Goal: Task Accomplishment & Management: Complete application form

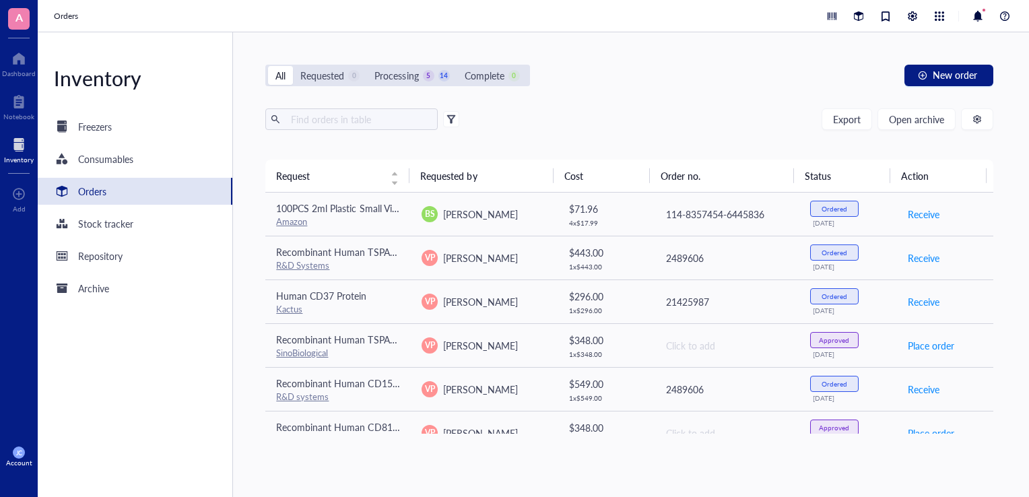
scroll to position [520, 0]
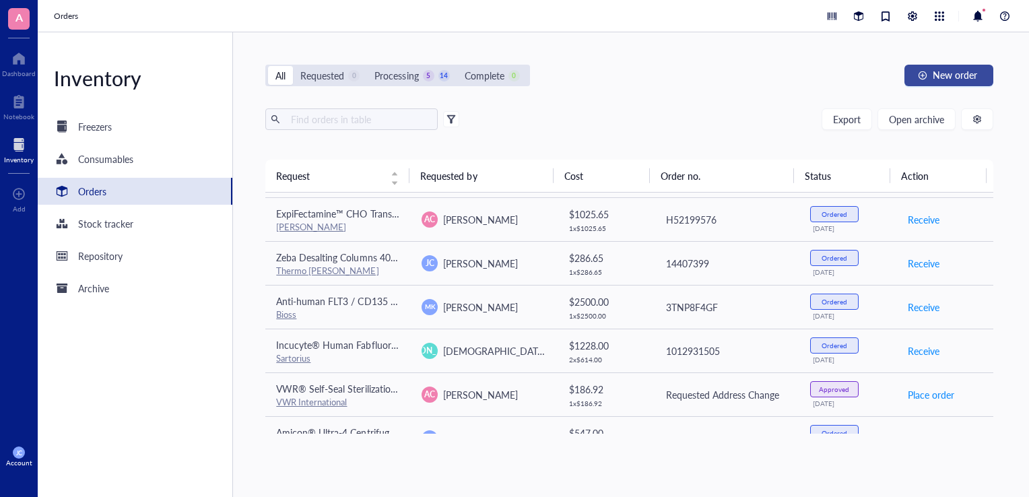
click at [932, 74] on button "New order" at bounding box center [949, 76] width 89 height 22
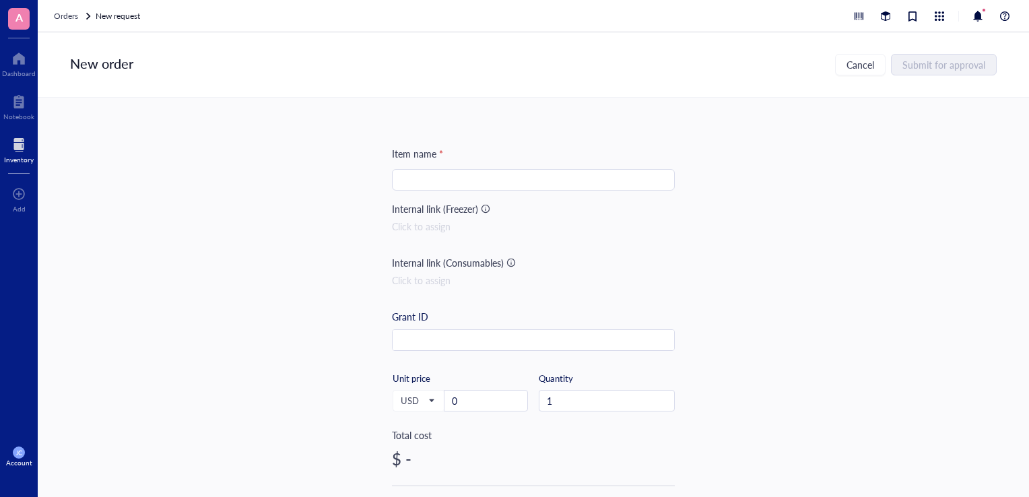
click at [422, 176] on input "search" at bounding box center [533, 180] width 267 height 20
paste input "TCEP, Hydrochloride, Reagent Grade"
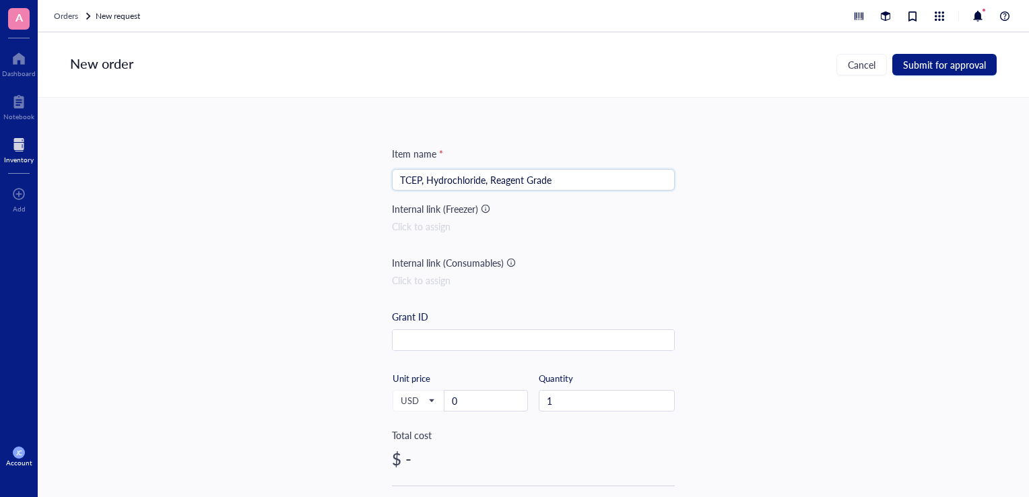
type input "TCEP, Hydrochloride, Reagent Grade"
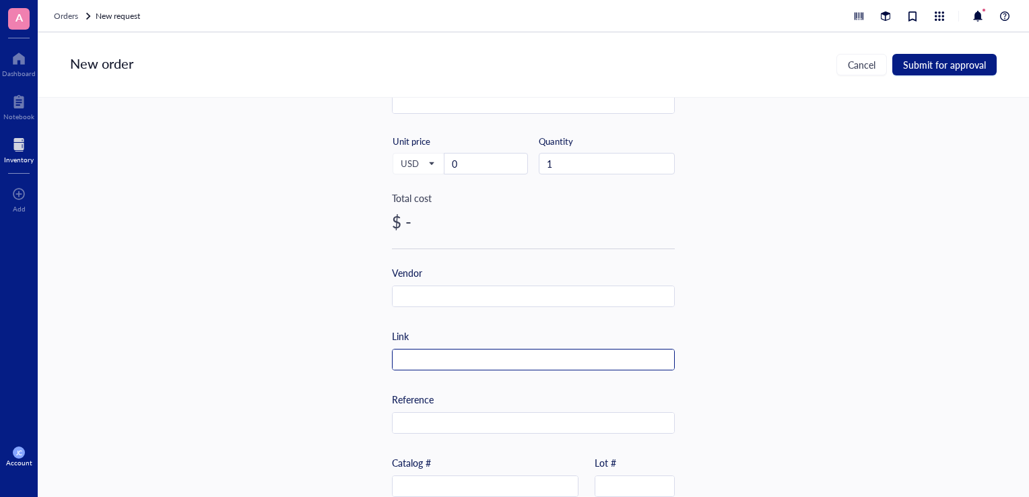
scroll to position [269, 0]
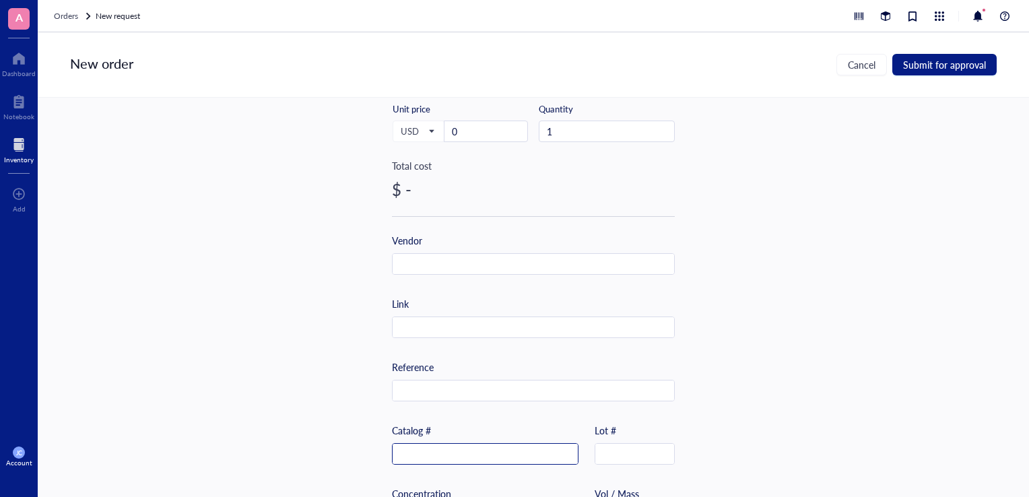
click at [478, 451] on input "text" at bounding box center [485, 455] width 185 height 22
paste input "580567-5GM"
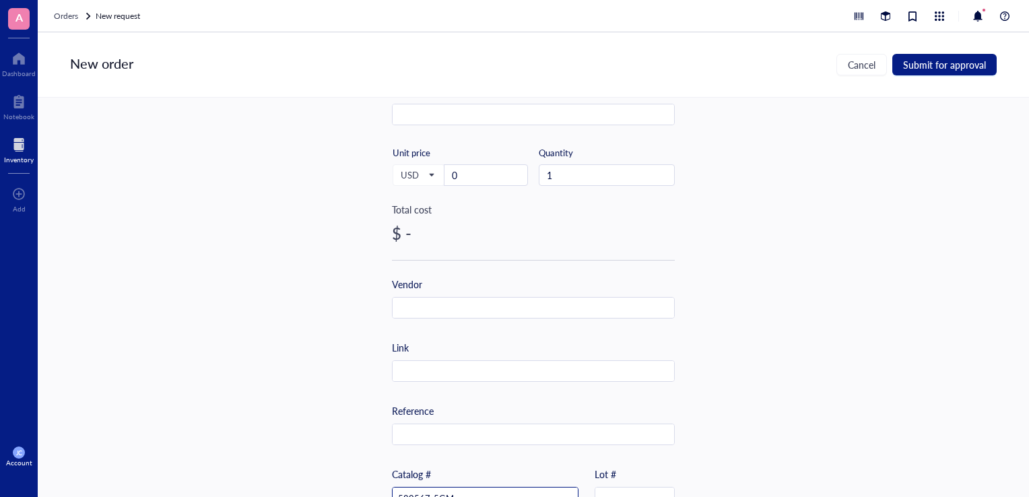
scroll to position [202, 0]
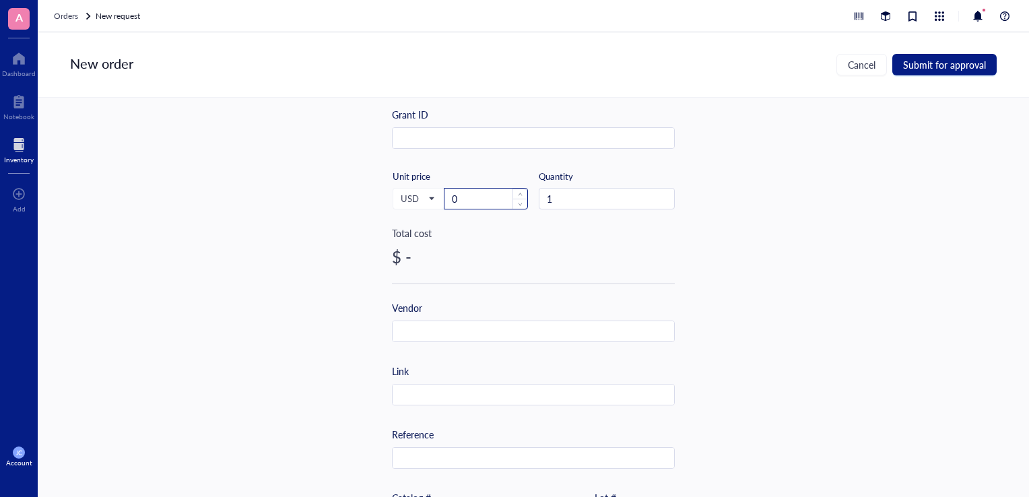
type input "580567-5GM"
click at [474, 199] on input "0" at bounding box center [486, 199] width 83 height 20
type input "359"
click at [308, 362] on div "Item name * TCEP, Hydrochloride, Reagent Grade Internal link (Freezer) Click to…" at bounding box center [533, 297] width 991 height 399
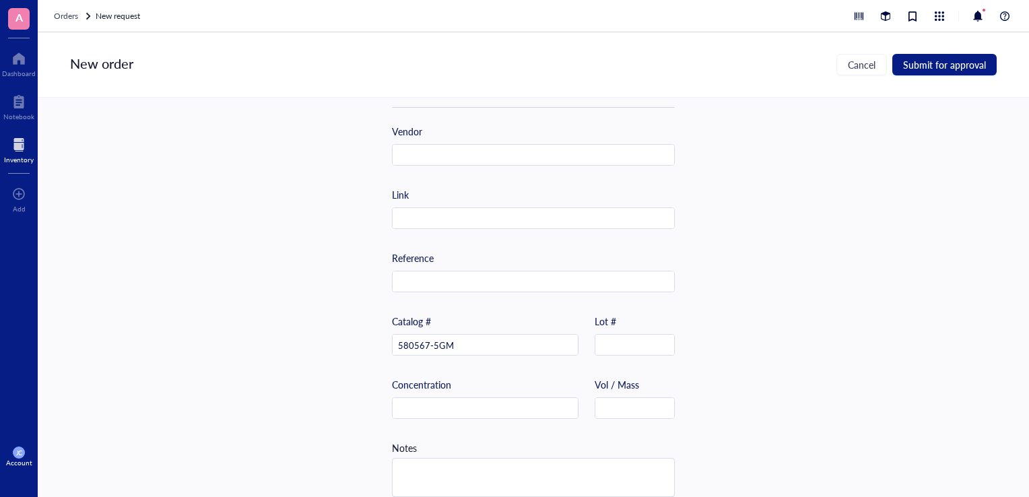
scroll to position [399, 0]
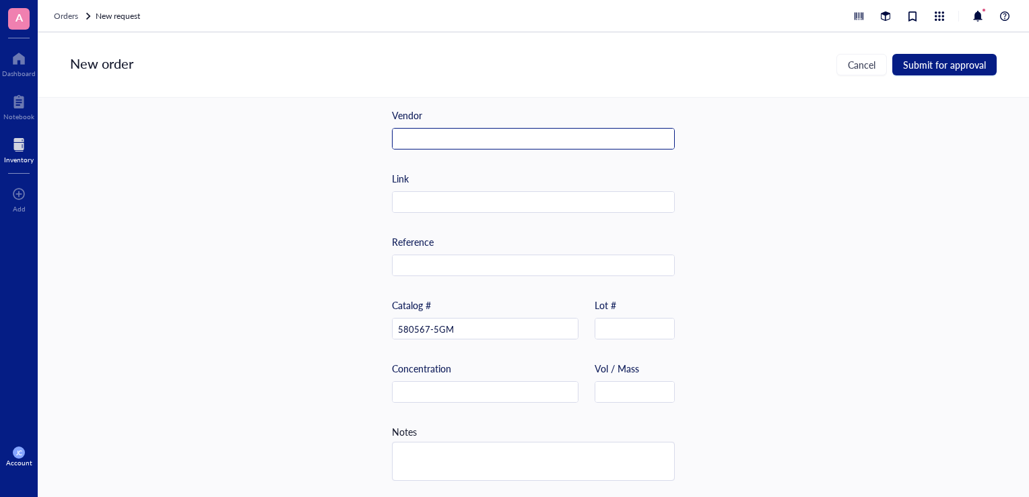
click at [416, 138] on input "text" at bounding box center [534, 140] width 282 height 22
type input "Millipore Sigma"
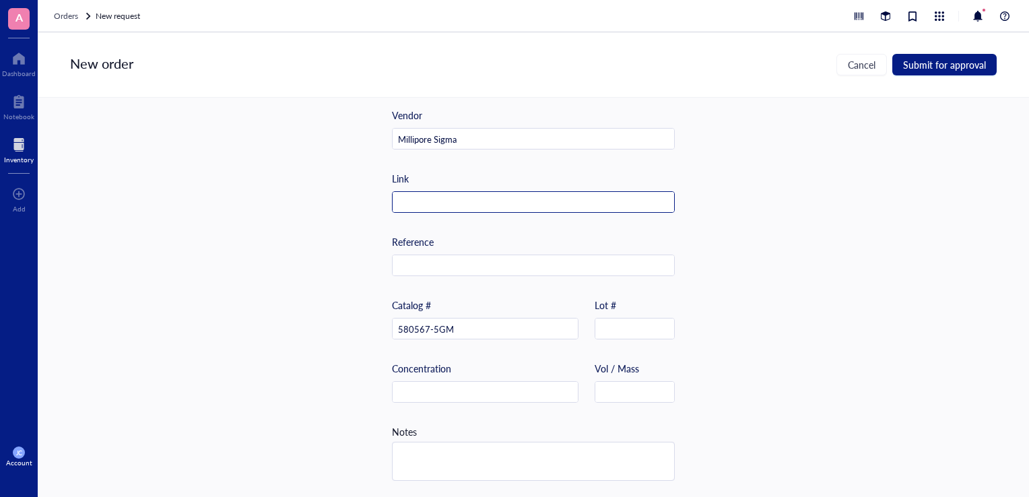
click at [459, 206] on input "text" at bounding box center [534, 203] width 282 height 22
paste input "[URL][DOMAIN_NAME]"
type input "[URL][DOMAIN_NAME]"
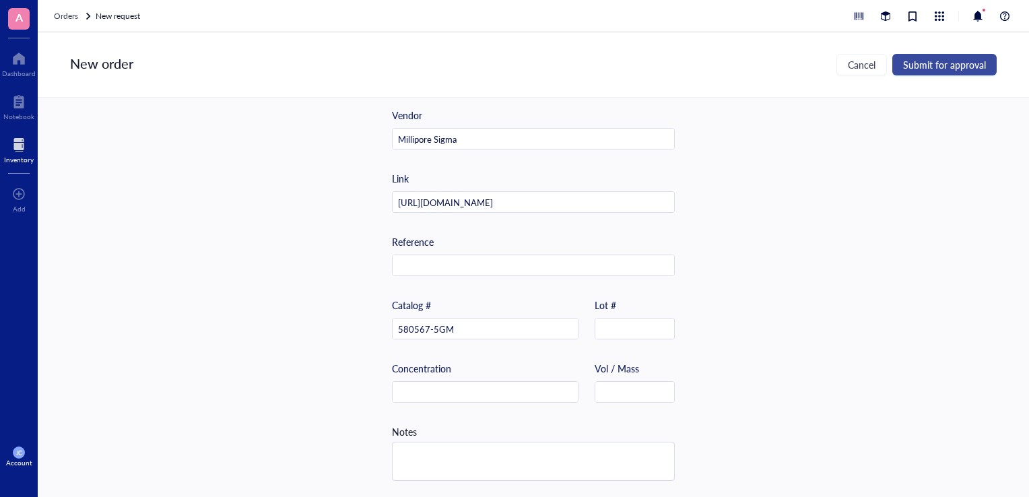
click at [919, 67] on span "Submit for approval" at bounding box center [944, 64] width 83 height 11
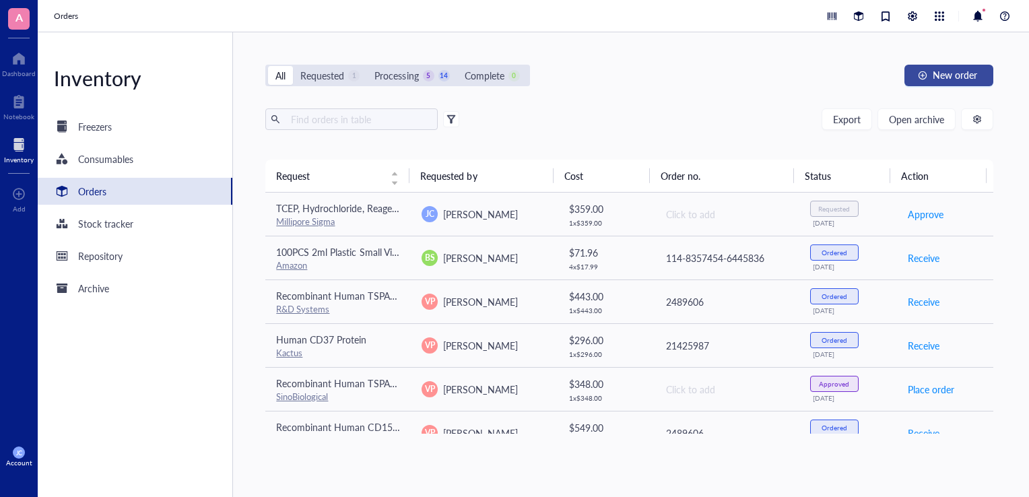
click at [981, 77] on button "New order" at bounding box center [949, 76] width 89 height 22
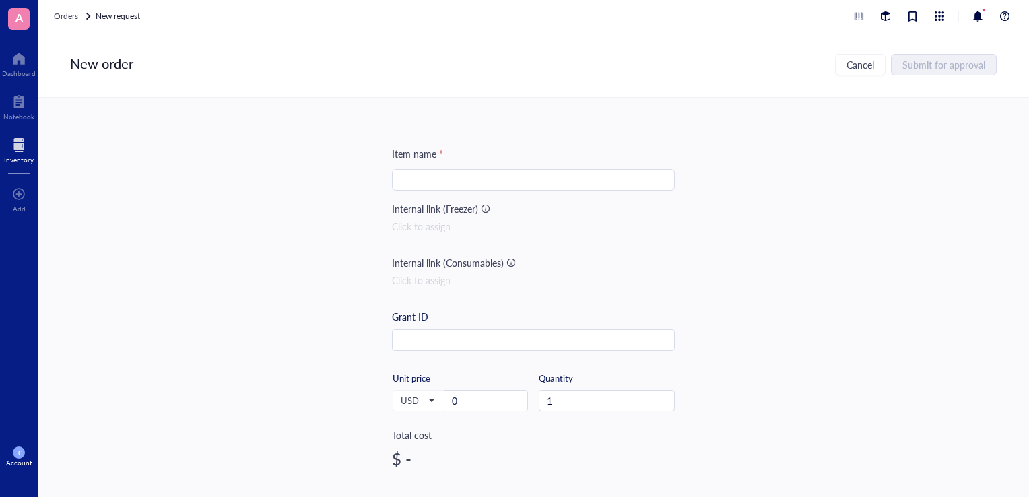
click at [400, 180] on input "search" at bounding box center [533, 180] width 267 height 20
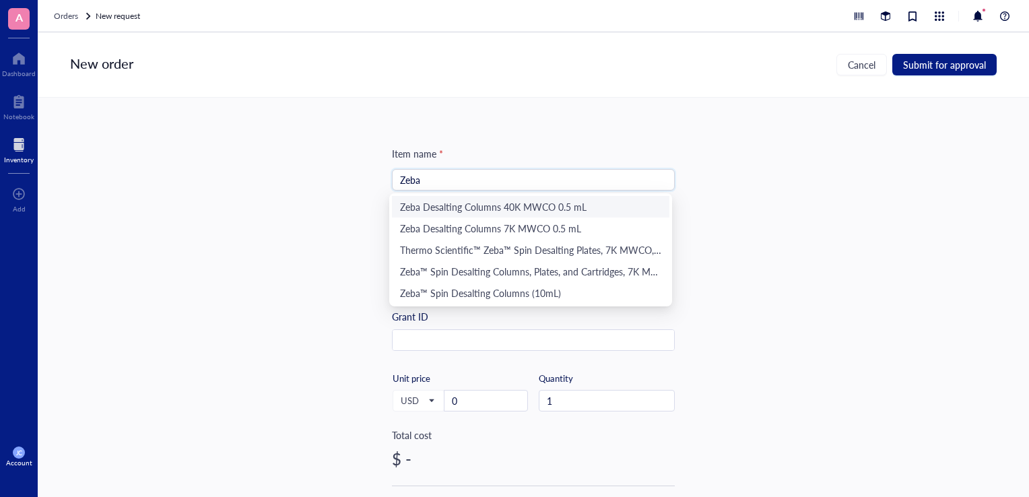
click at [493, 203] on div "Zeba Desalting Columns 40K MWCO 0.5 mL" at bounding box center [530, 206] width 261 height 15
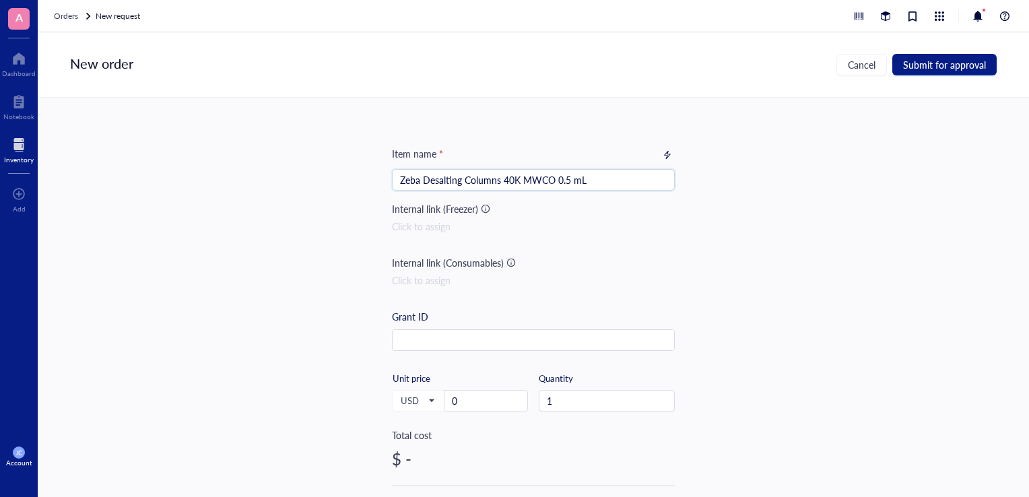
click at [569, 180] on input "Zeba Desalting Columns 40K MWCO 0.5 mL" at bounding box center [533, 180] width 267 height 20
type input "Zeba Desalting Columns 40K MWCO 10 mL"
click at [766, 207] on div "Item name * Zeba Desalting Columns 40K MWCO 10 mL Zeba Desalting Columns 40K MW…" at bounding box center [533, 297] width 991 height 399
click at [484, 400] on input "0" at bounding box center [486, 401] width 83 height 20
type input "288.65"
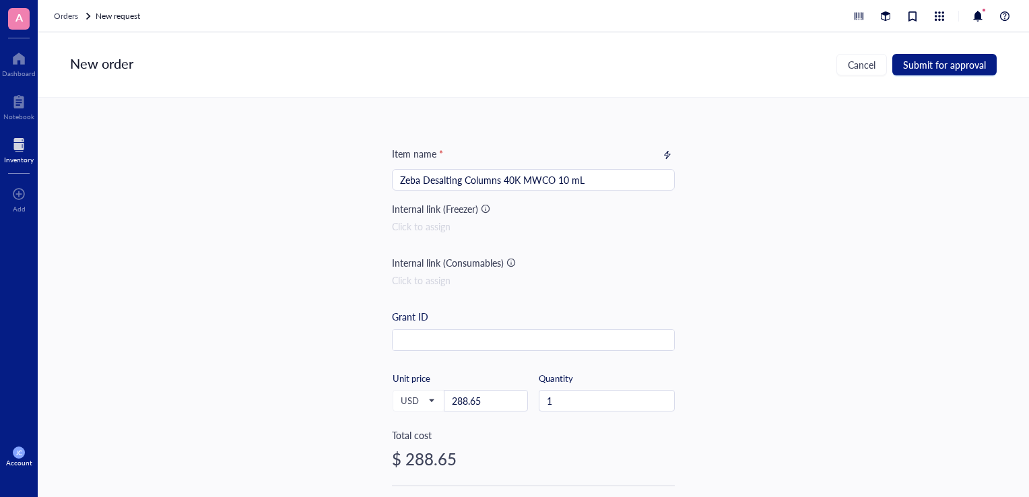
click at [837, 369] on div "Item name * Zeba Desalting Columns 40K MWCO 10 mL Internal link (Freezer) Click…" at bounding box center [533, 297] width 991 height 399
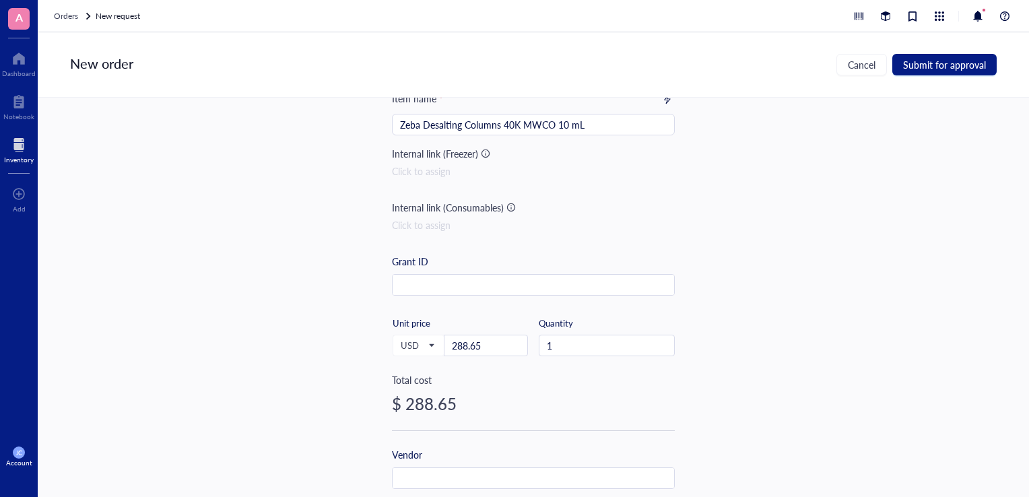
scroll to position [202, 0]
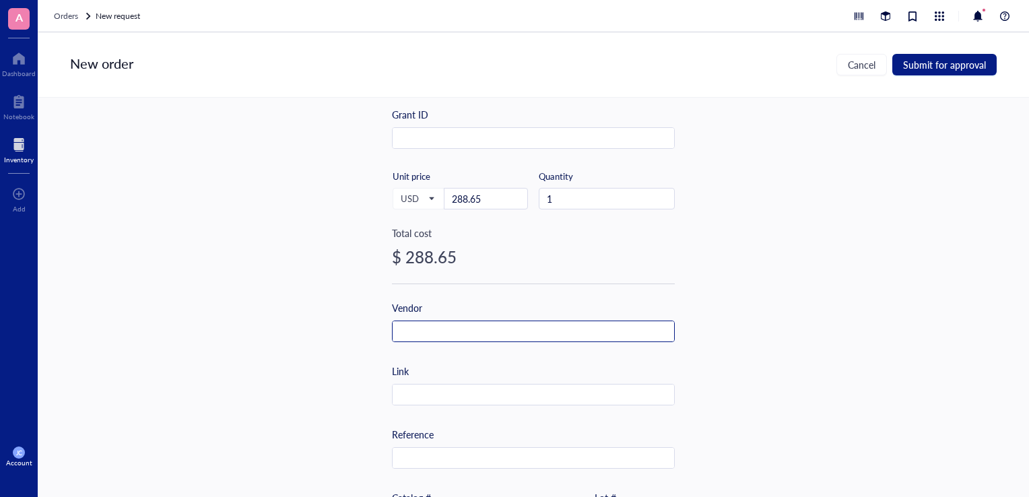
click at [426, 333] on input "text" at bounding box center [534, 332] width 282 height 22
type input "ThermoFisher"
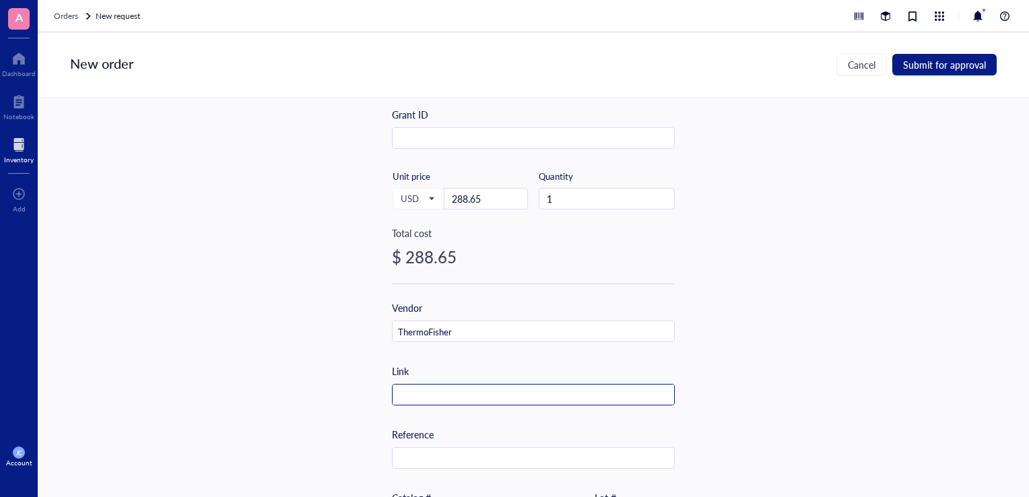
click at [477, 401] on input "text" at bounding box center [534, 396] width 282 height 22
paste input "[URL][DOMAIN_NAME]"
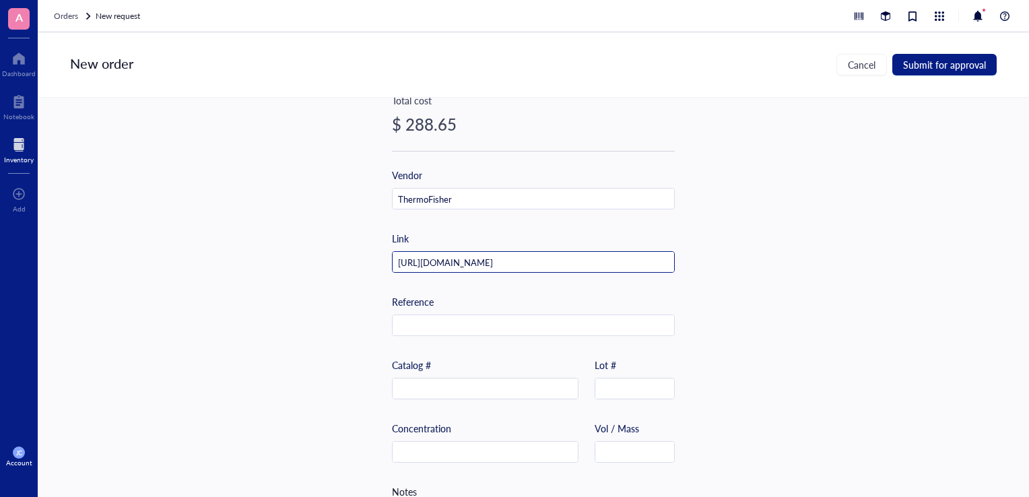
scroll to position [399, 0]
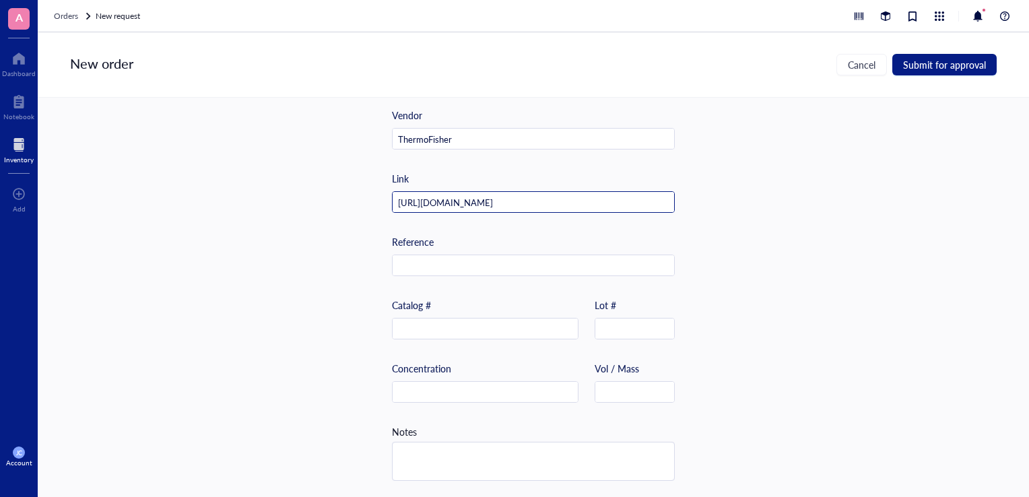
type input "[URL][DOMAIN_NAME]"
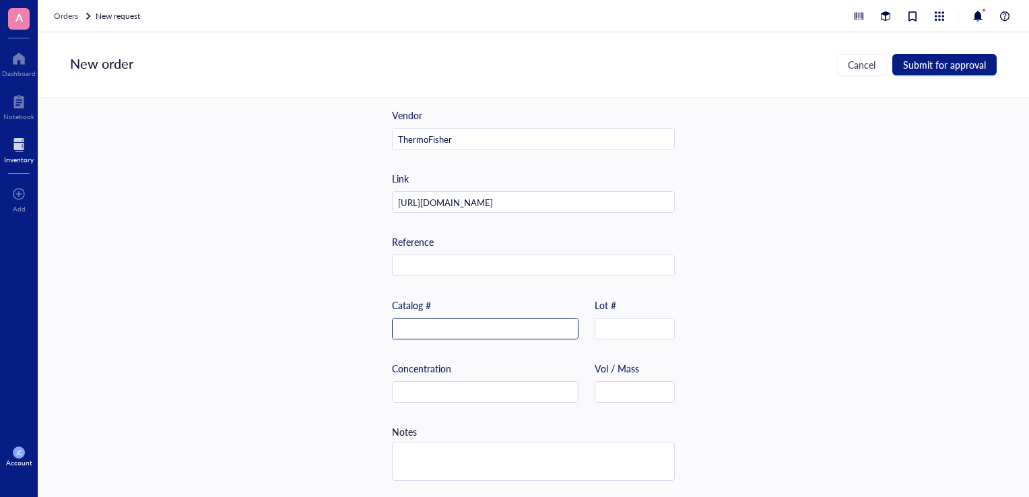
click at [430, 319] on input "text" at bounding box center [485, 330] width 185 height 22
paste input "A57762"
type input "A57762"
click at [948, 66] on span "Submit for approval" at bounding box center [944, 64] width 83 height 11
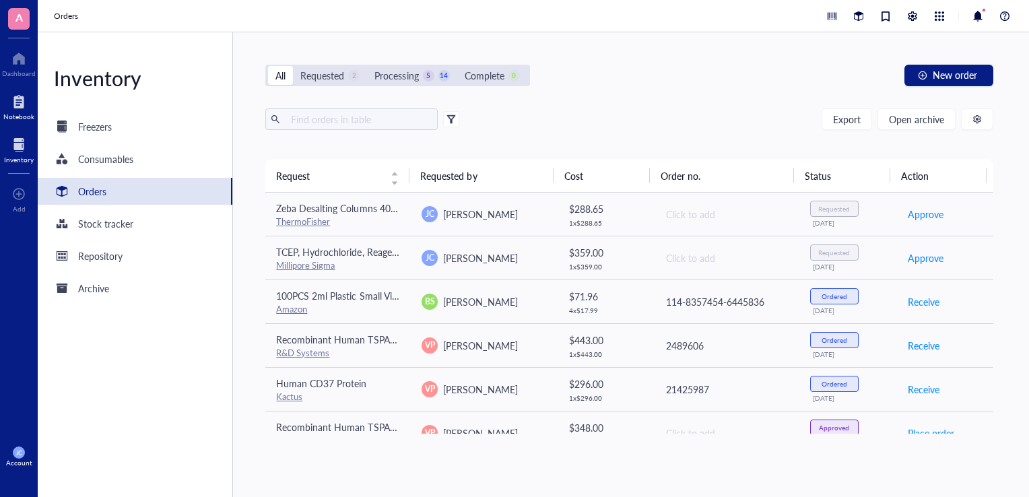
click at [11, 112] on div "Notebook" at bounding box center [18, 116] width 31 height 8
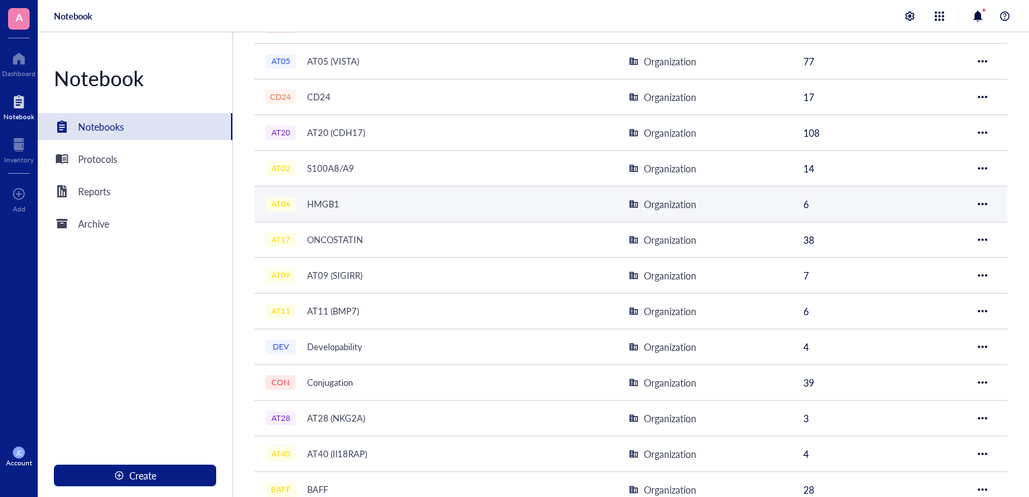
scroll to position [269, 0]
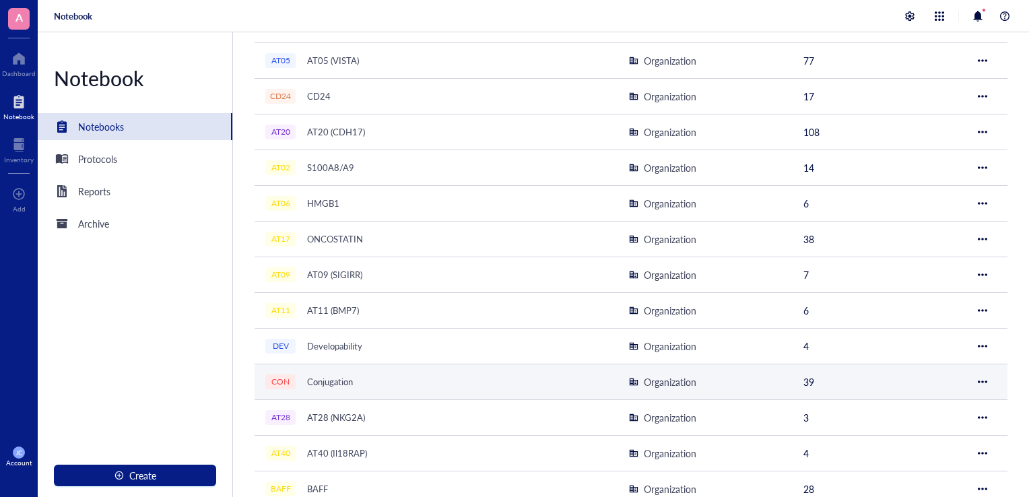
click at [358, 373] on div "Conjugation" at bounding box center [330, 381] width 58 height 19
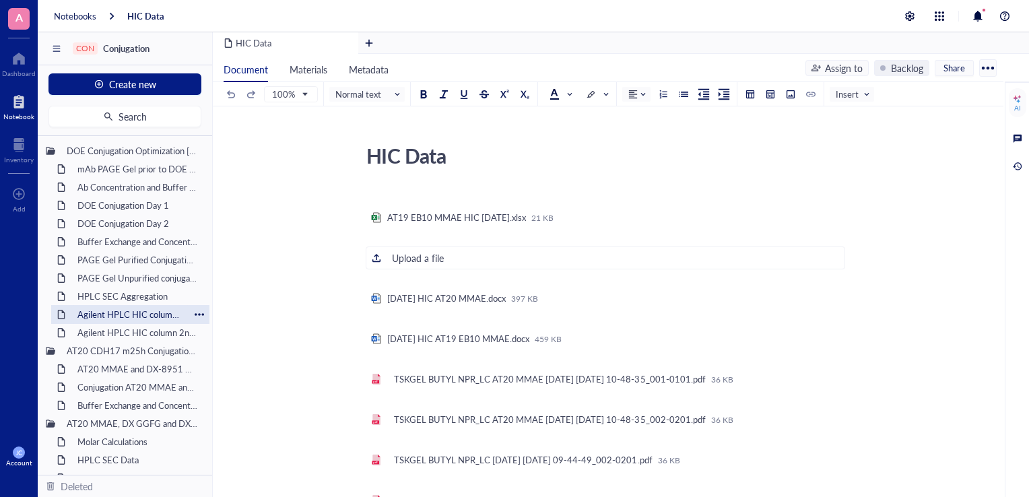
scroll to position [67, 0]
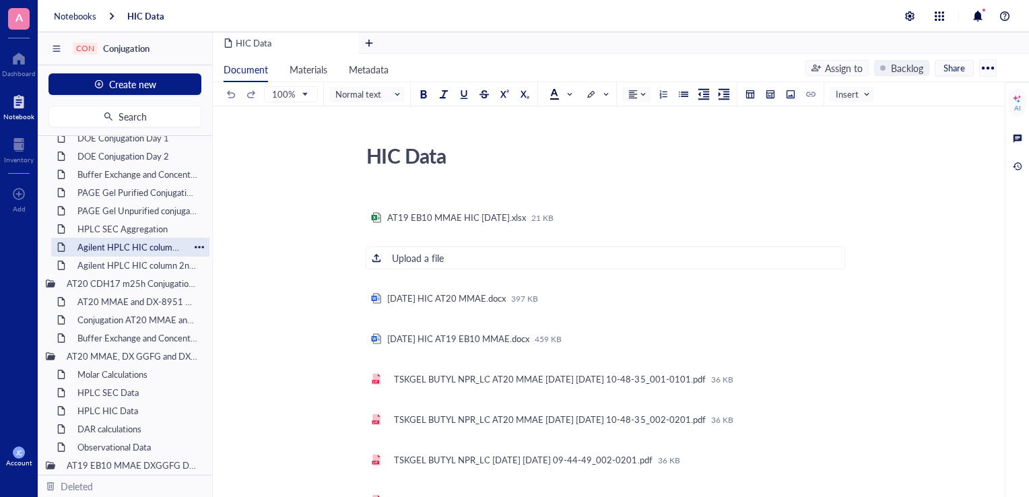
click at [143, 317] on div "Conjugation AT20 MMAE and DX-8951" at bounding box center [137, 319] width 133 height 19
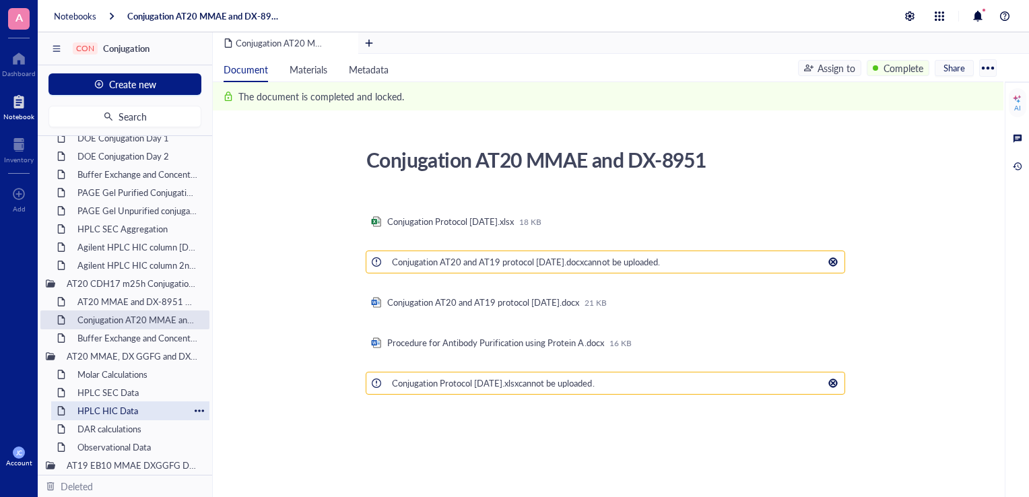
click at [117, 407] on div "HPLC HIC Data" at bounding box center [130, 410] width 118 height 19
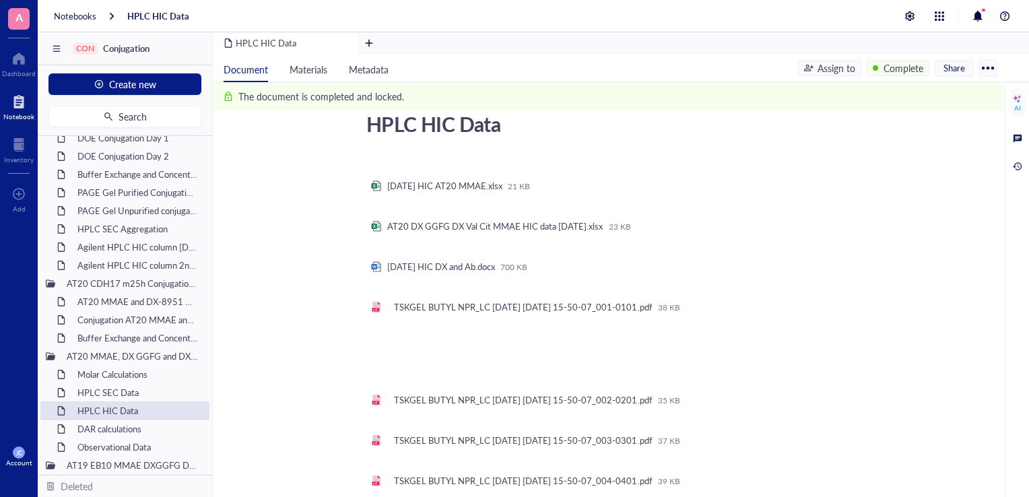
scroll to position [67, 0]
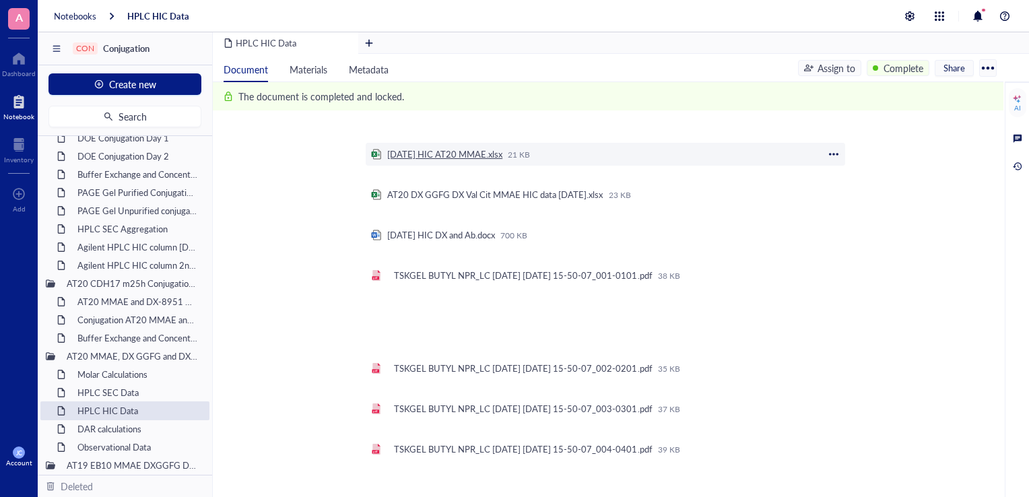
click at [471, 157] on div "[DATE] HIC AT20 MMAE.xlsx" at bounding box center [444, 154] width 115 height 12
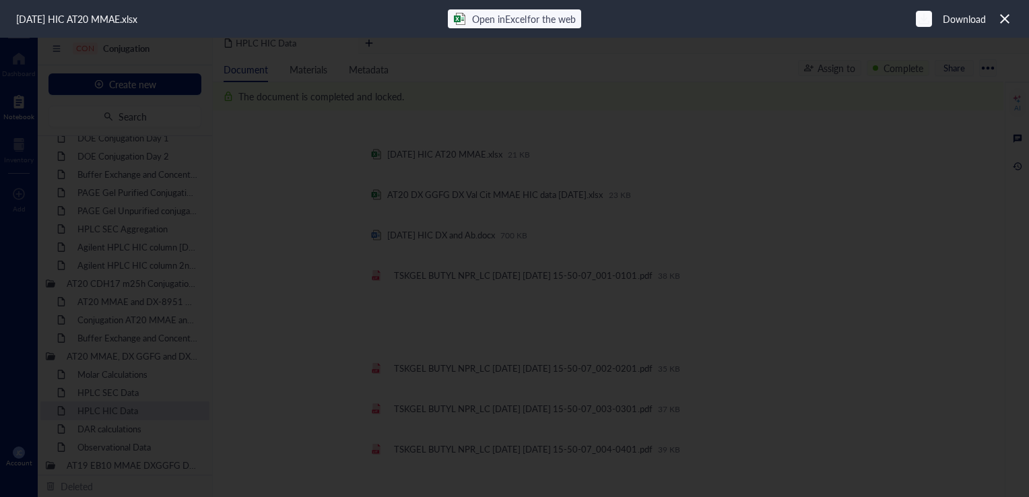
click at [925, 11] on div at bounding box center [924, 19] width 20 height 20
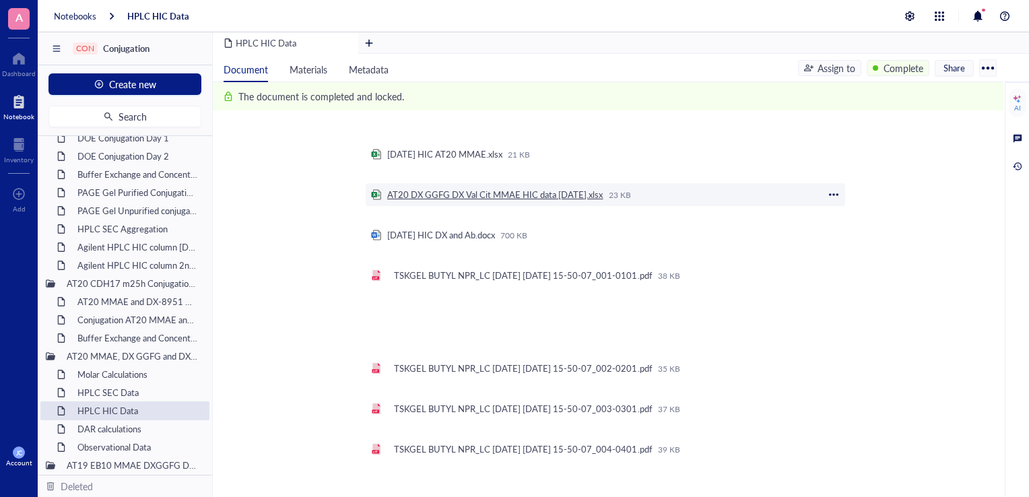
click at [561, 195] on div "AT20 DX GGFG DX Val Cit MMAE HIC data [DATE].xlsx" at bounding box center [495, 195] width 216 height 12
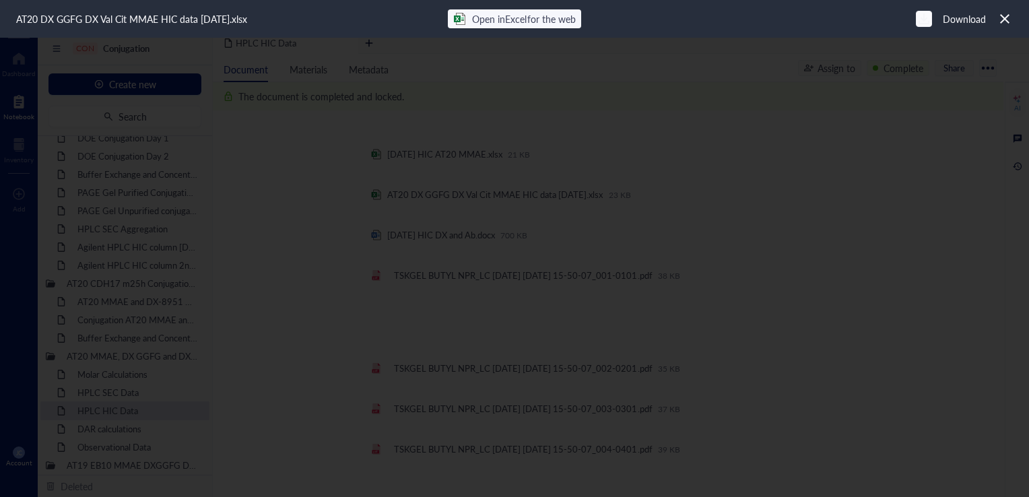
click at [921, 18] on icon at bounding box center [924, 18] width 11 height 11
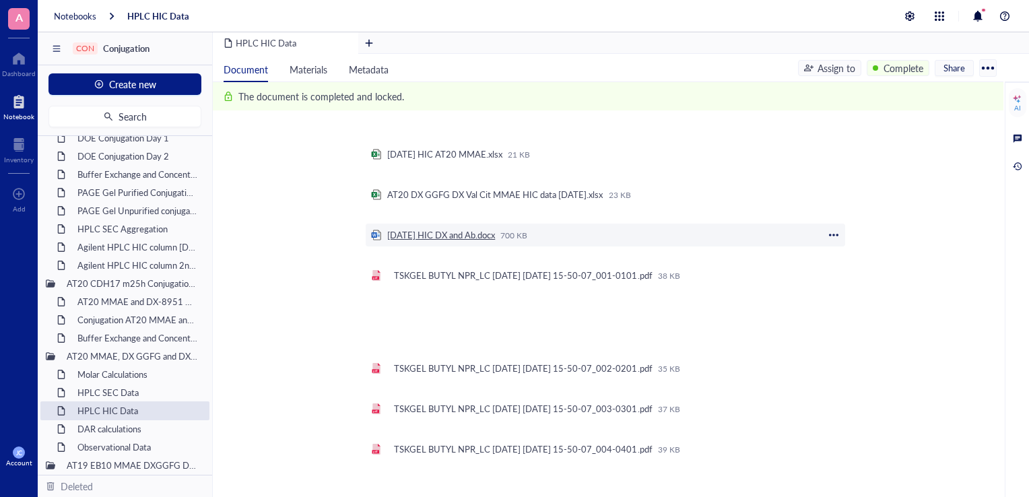
click at [461, 239] on div "[DATE] HIC DX and Ab.docx" at bounding box center [441, 235] width 108 height 12
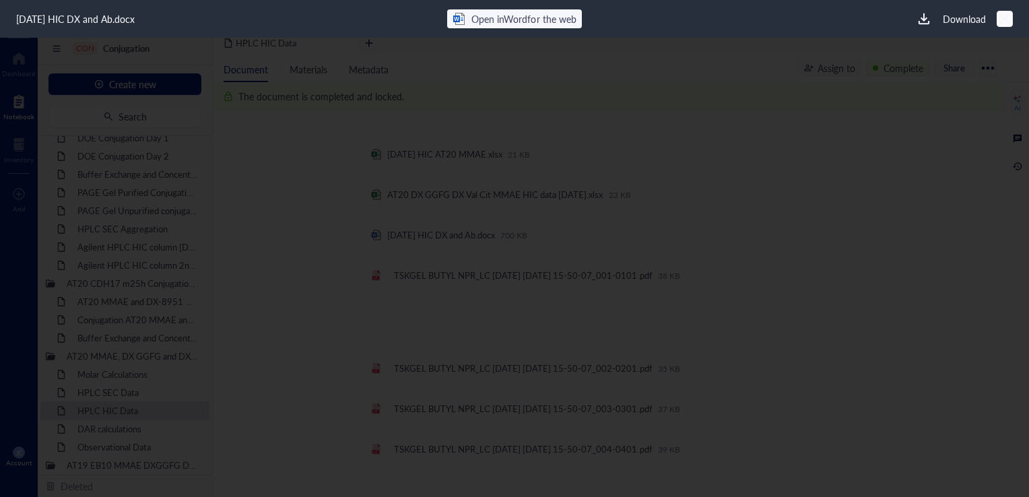
click at [1008, 9] on div at bounding box center [1005, 19] width 20 height 20
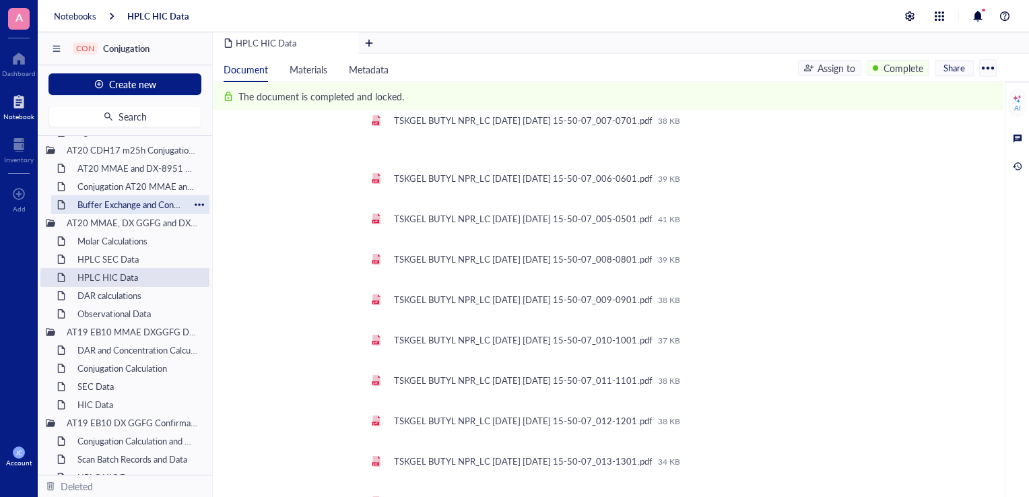
scroll to position [202, 0]
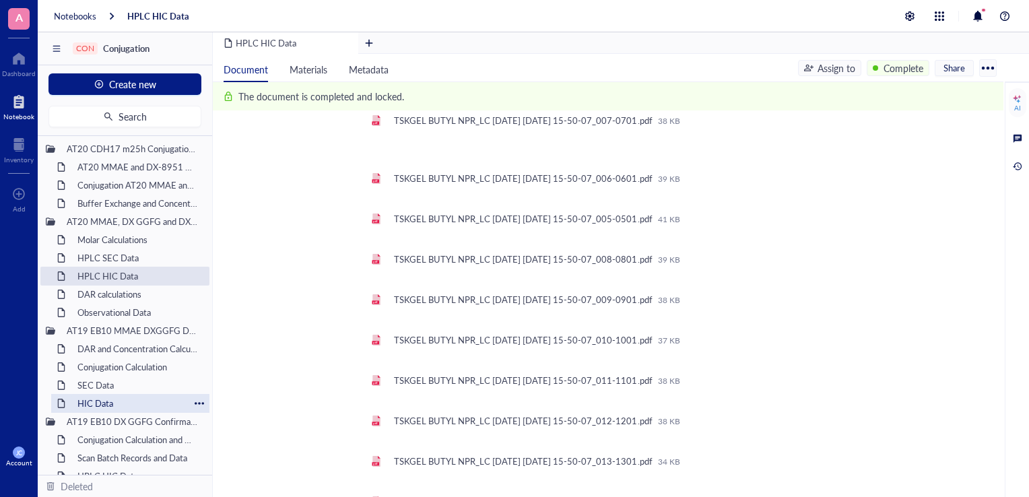
click at [129, 401] on div "HIC Data" at bounding box center [130, 403] width 118 height 19
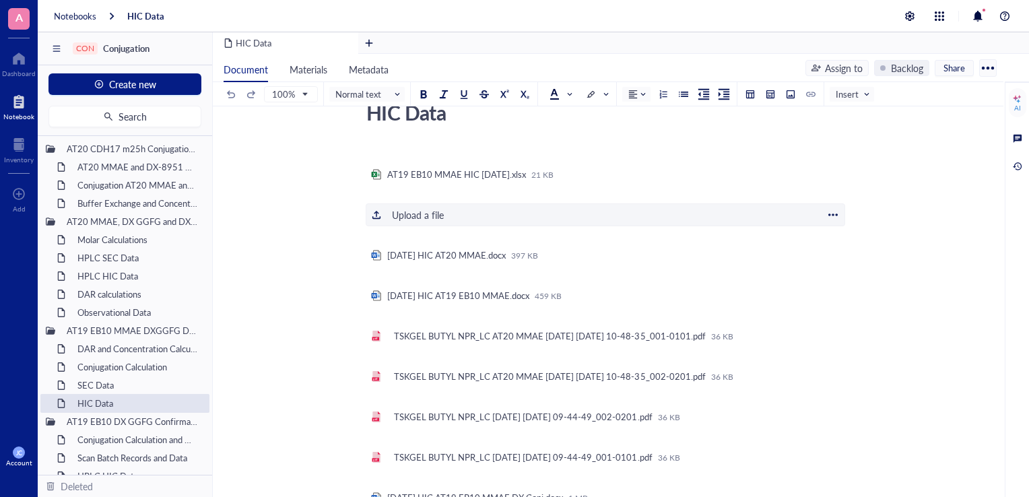
scroll to position [67, 0]
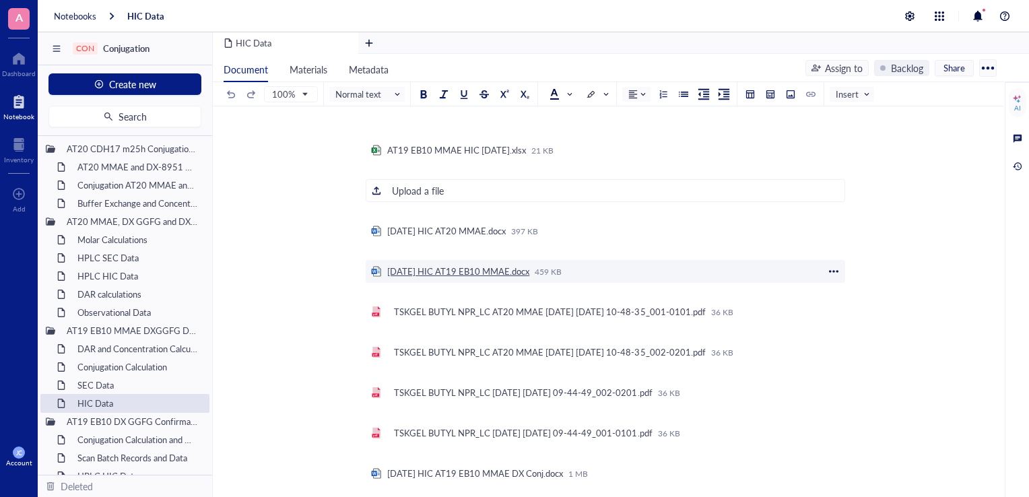
click at [500, 271] on div "[DATE] HIC AT19 EB10 MMAE.docx" at bounding box center [458, 271] width 142 height 12
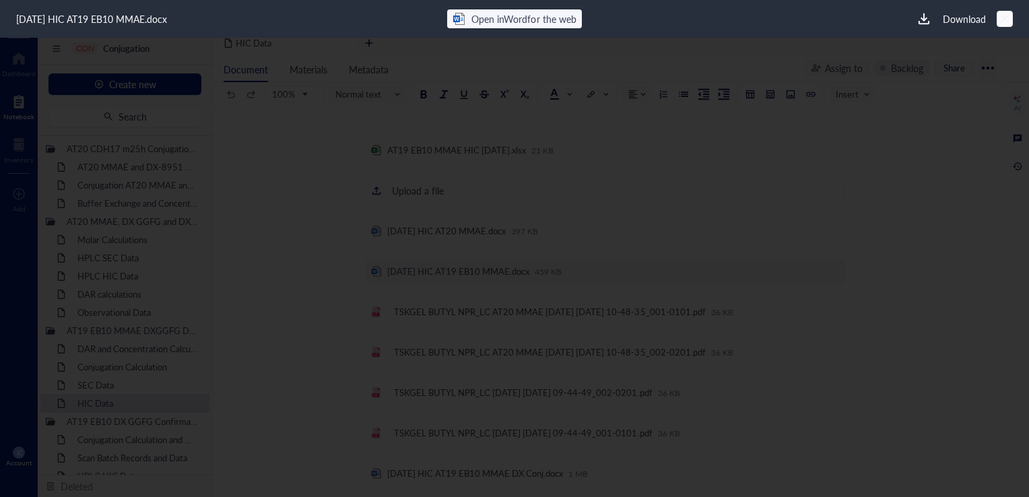
click at [1012, 24] on div at bounding box center [1005, 19] width 20 height 20
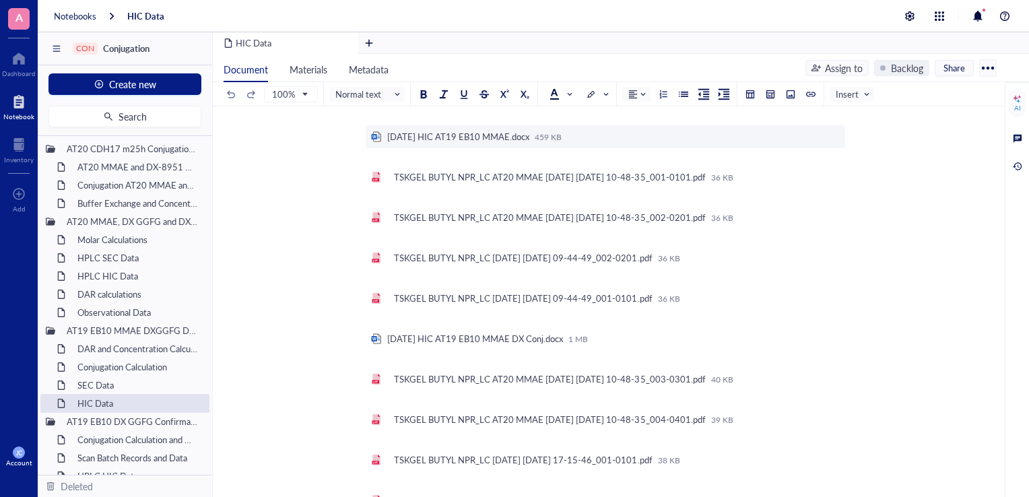
scroll to position [269, 0]
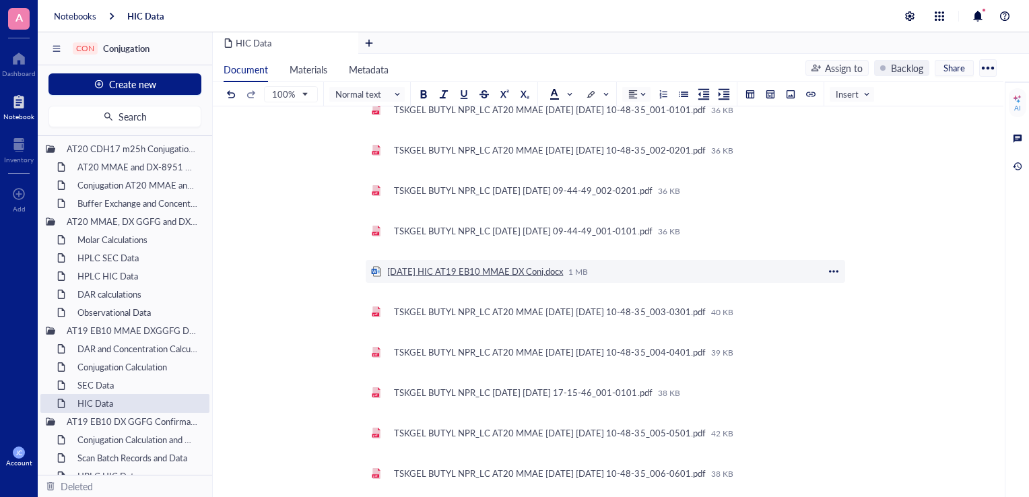
click at [455, 267] on div "[DATE] HIC AT19 EB10 MMAE DX Conj.docx" at bounding box center [475, 271] width 176 height 12
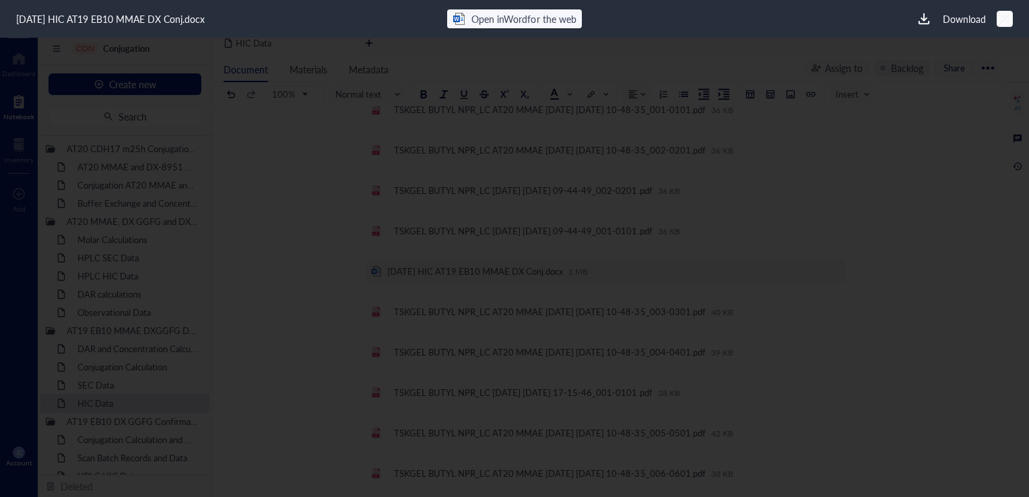
click at [1003, 24] on icon at bounding box center [1005, 19] width 13 height 13
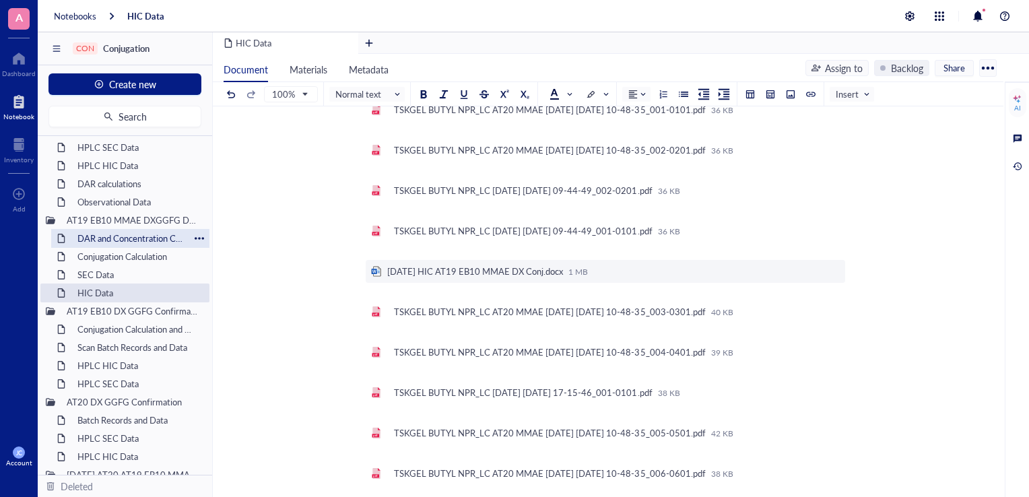
scroll to position [337, 0]
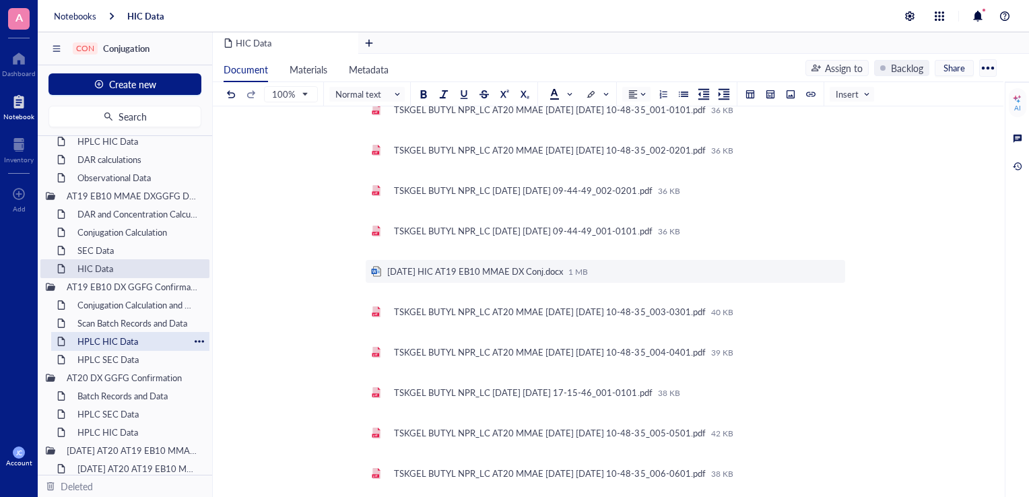
click at [142, 343] on div "HPLC HIC Data" at bounding box center [130, 341] width 118 height 19
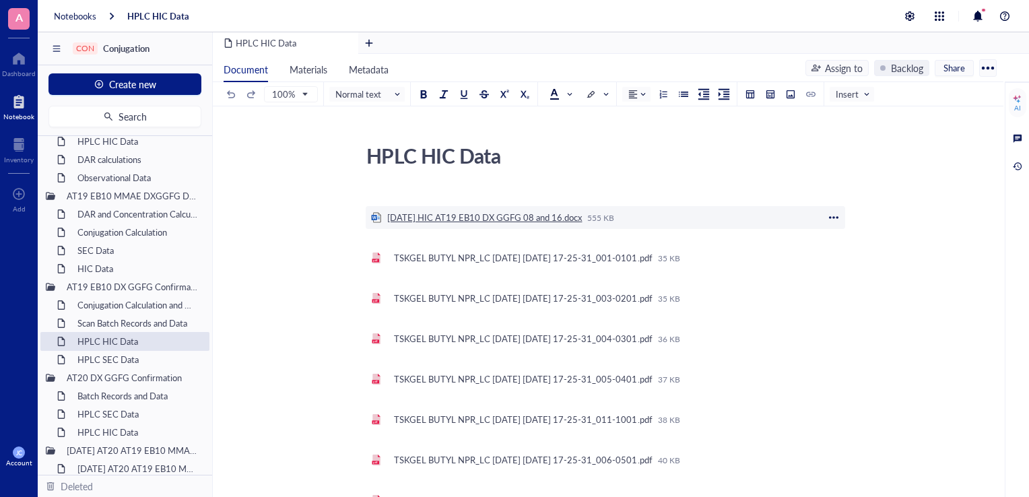
click at [498, 214] on div "[DATE] HIC AT19 EB10 DX GGFG 08 and 16.docx" at bounding box center [484, 217] width 195 height 12
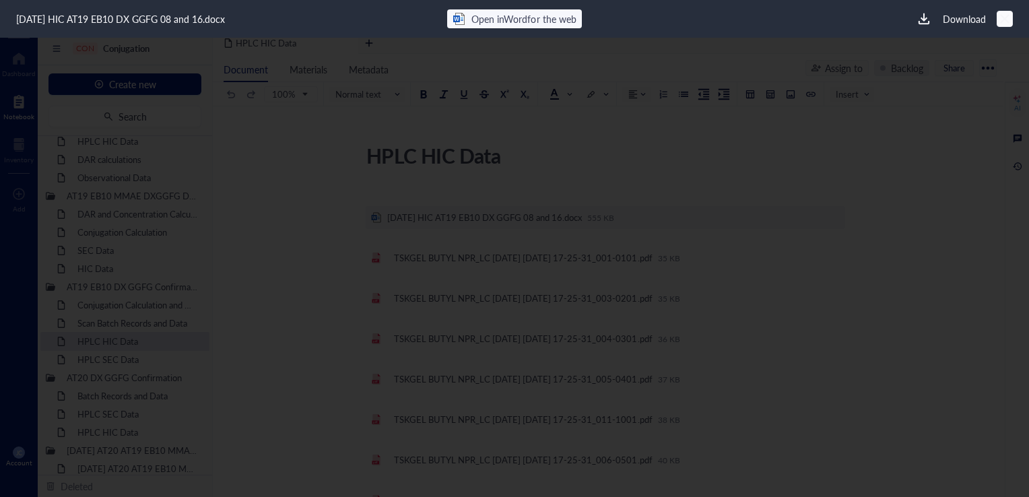
click at [1002, 22] on icon at bounding box center [1005, 19] width 13 height 13
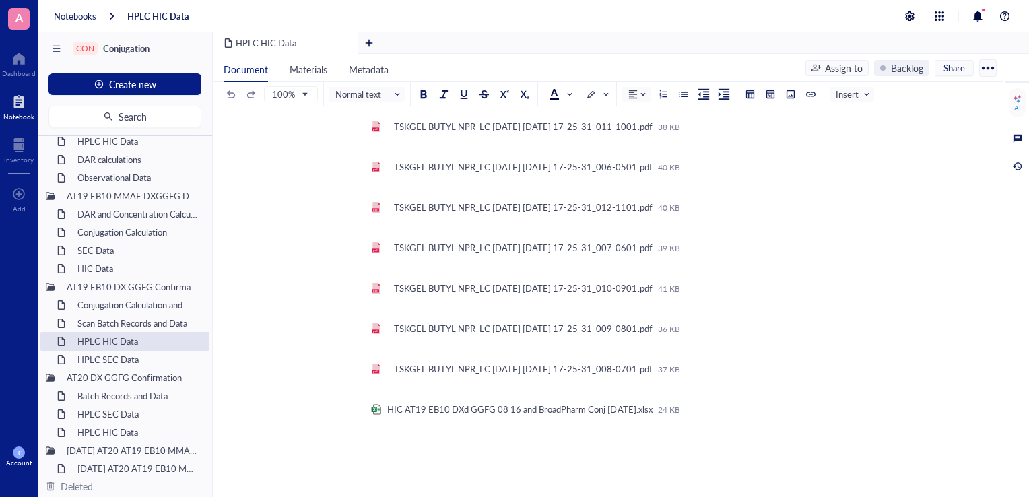
scroll to position [250, 0]
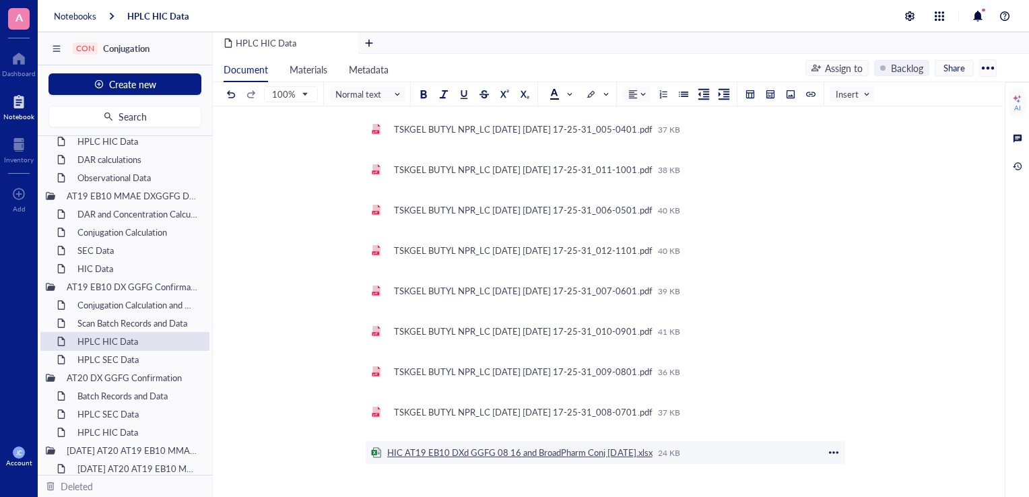
click at [579, 451] on div "HIC AT19 EB10 DXd GGFG 08 16 and BroadPharm Conj [DATE].xlsx" at bounding box center [519, 453] width 265 height 12
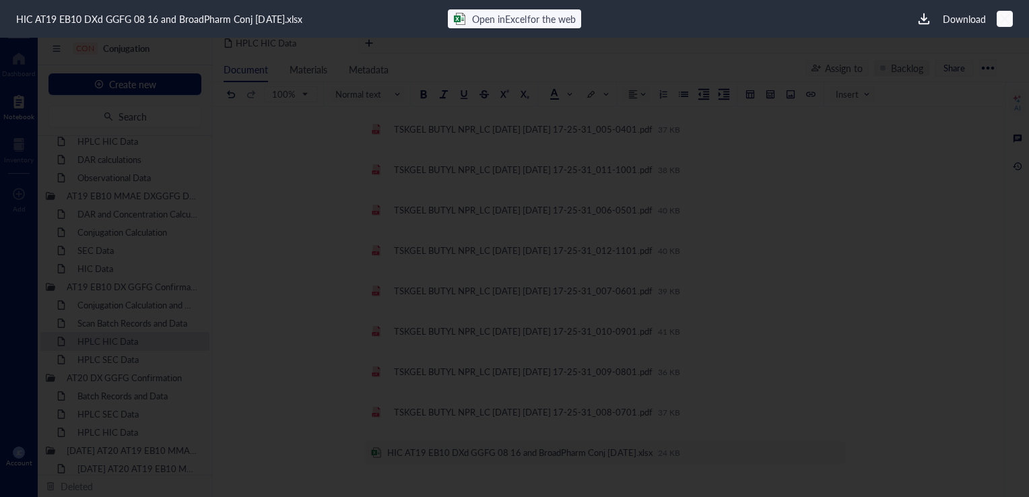
click at [1002, 26] on div at bounding box center [1005, 19] width 20 height 20
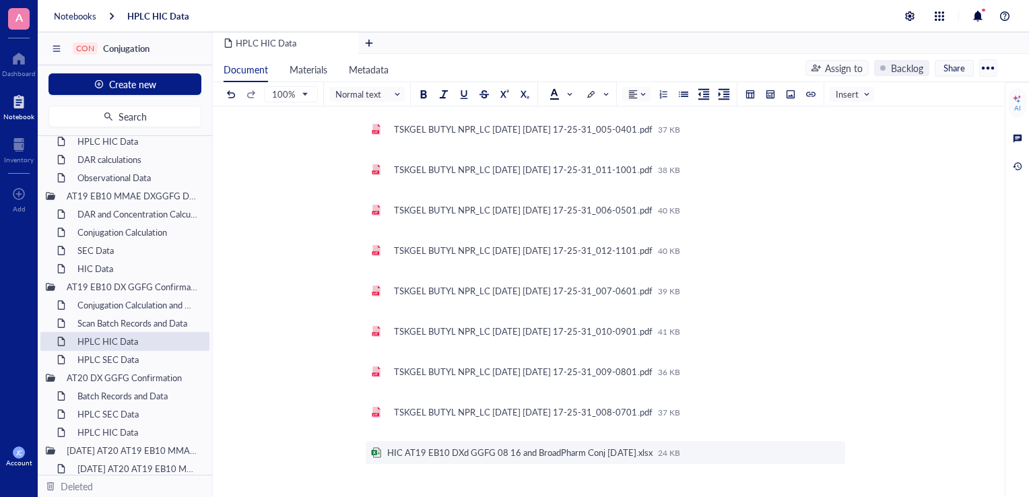
scroll to position [0, 0]
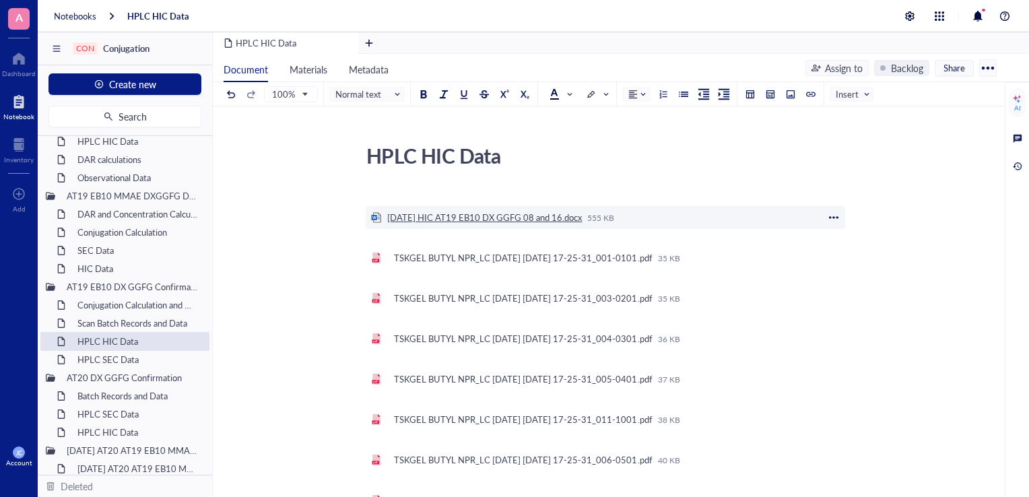
click at [474, 217] on div "[DATE] HIC AT19 EB10 DX GGFG 08 and 16.docx" at bounding box center [484, 217] width 195 height 12
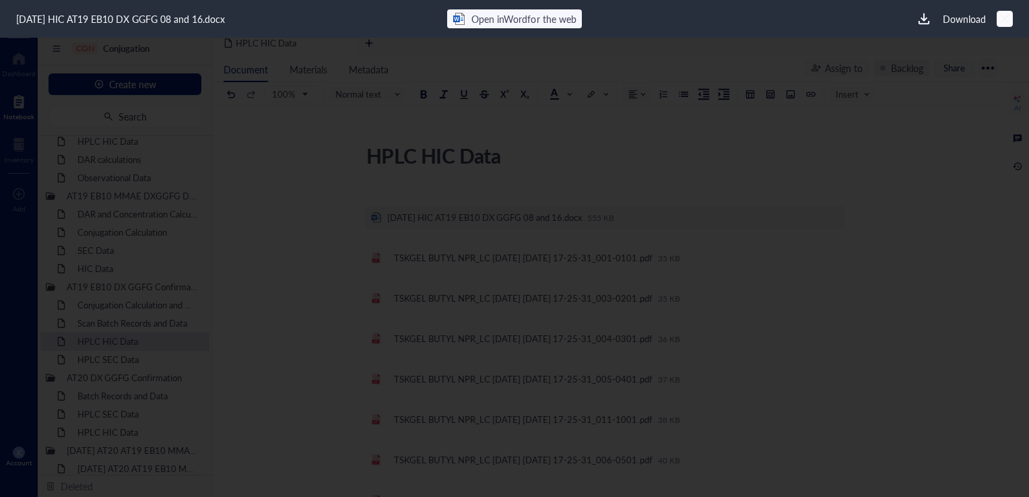
click at [1010, 26] on div at bounding box center [1005, 19] width 20 height 20
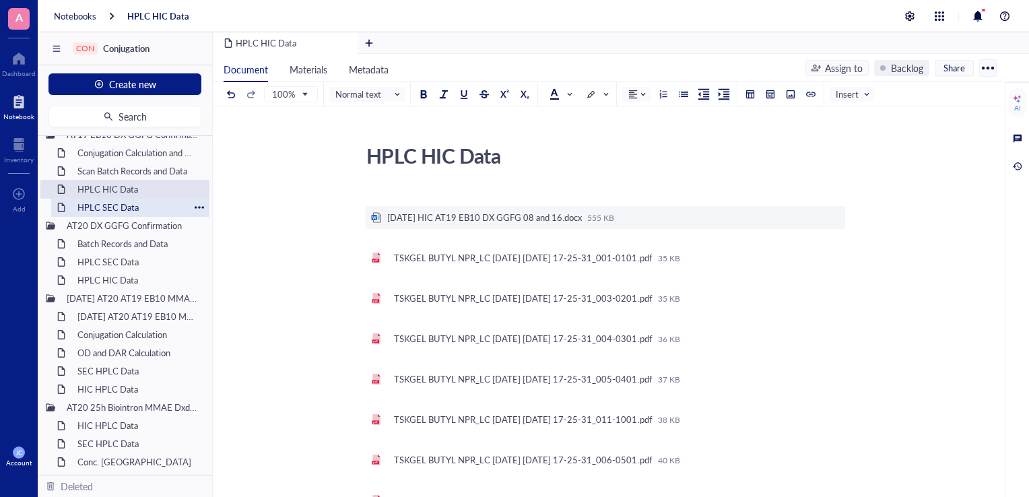
scroll to position [505, 0]
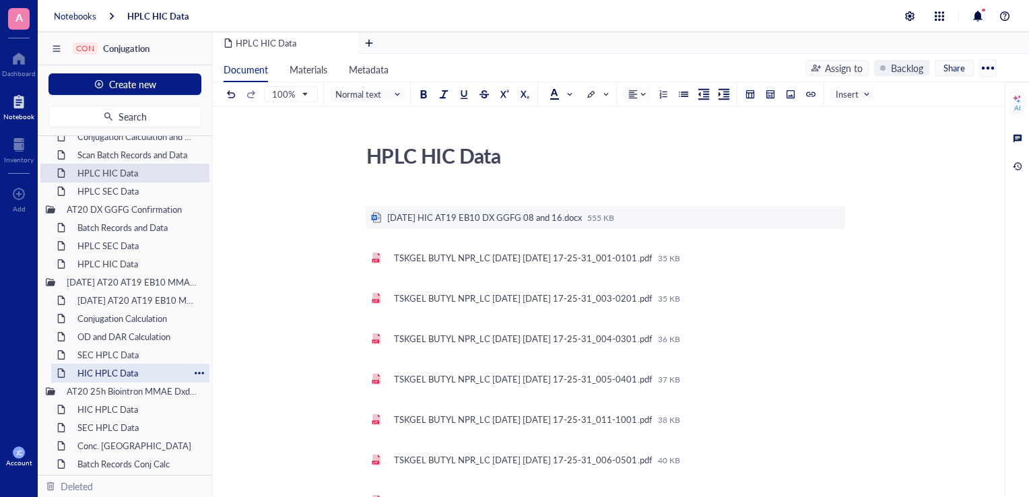
click at [124, 376] on div "HIC HPLC Data" at bounding box center [130, 373] width 118 height 19
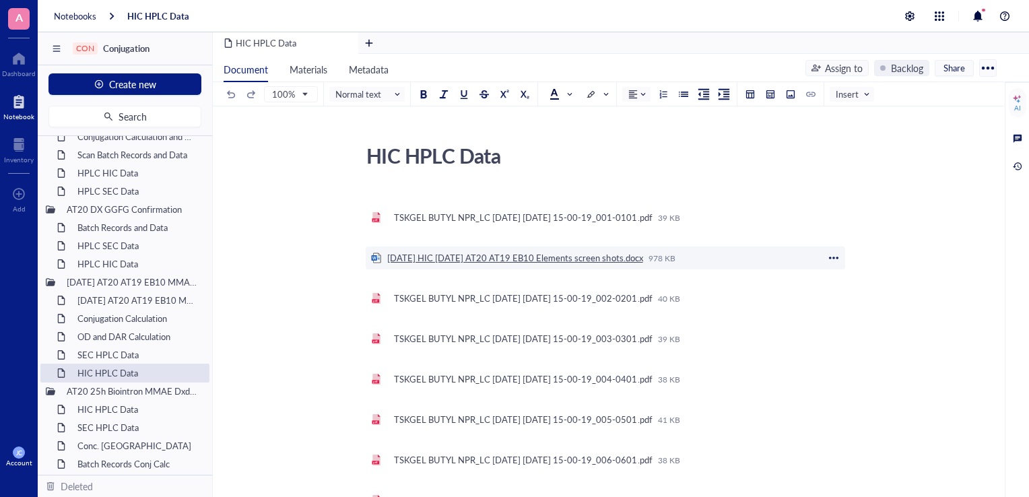
click at [541, 259] on div "[DATE] HIC [DATE] AT20 AT19 EB10 Elements screen shots.docx" at bounding box center [515, 258] width 256 height 12
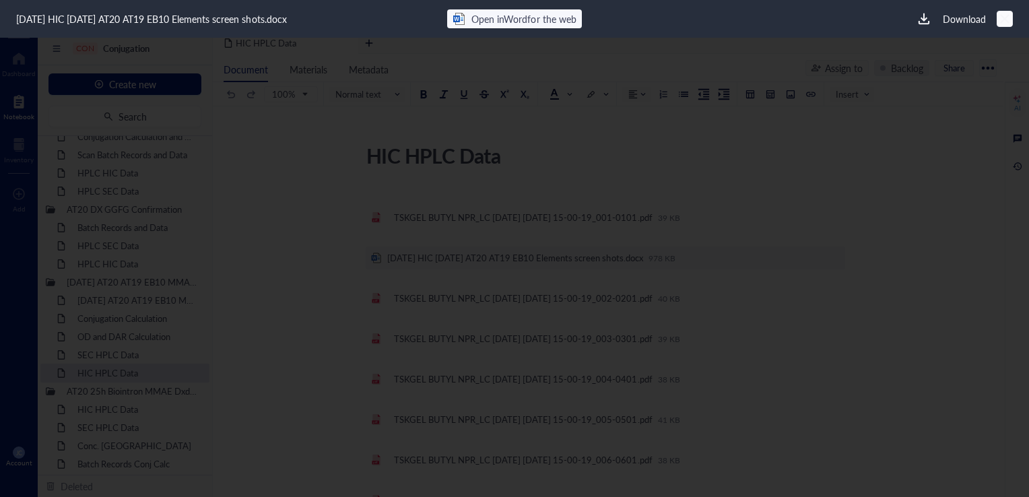
click at [997, 20] on div at bounding box center [1005, 19] width 20 height 20
